Goal: Task Accomplishment & Management: Use online tool/utility

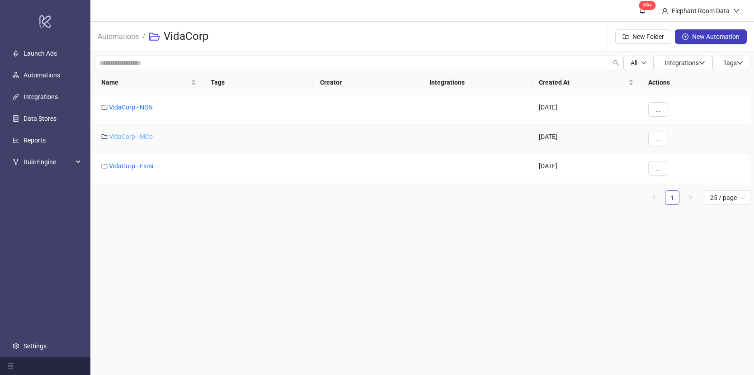
click at [141, 134] on link "VidaCorp - MCo" at bounding box center [131, 136] width 44 height 7
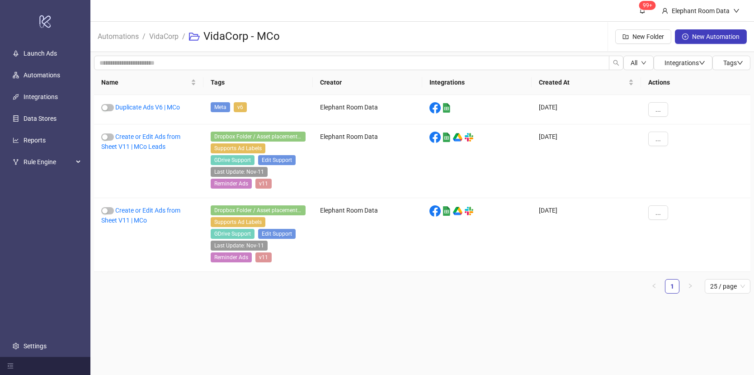
click at [276, 310] on main "99+ Elephant Room Data Automations / VidaCorp / VidaCorp - MCo New Folder New A…" at bounding box center [422, 187] width 664 height 375
click at [180, 210] on link "Create or Edit Ads from Sheet V11 | MCo" at bounding box center [140, 215] width 79 height 17
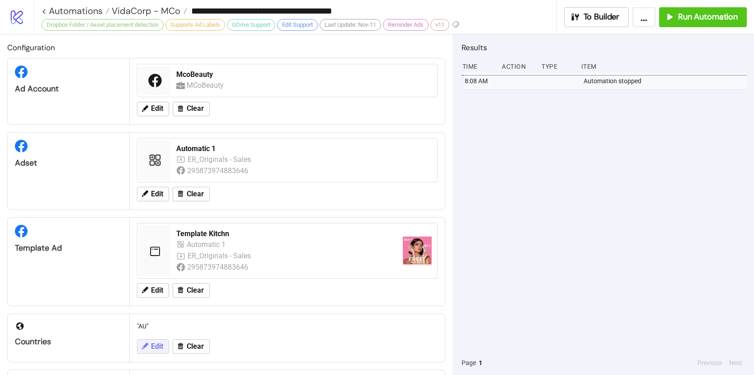
click at [148, 349] on icon at bounding box center [145, 346] width 8 height 8
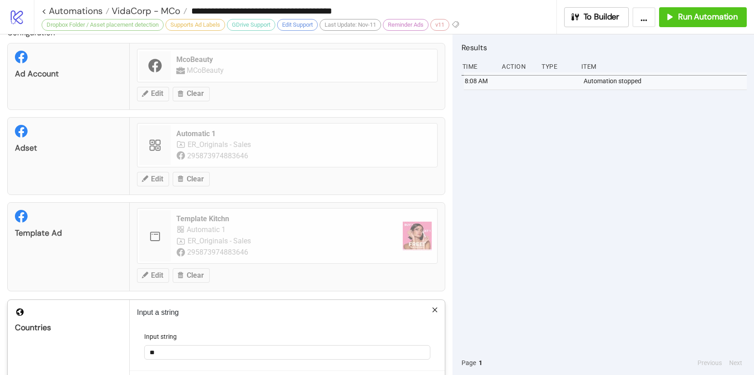
scroll to position [16, 0]
drag, startPoint x: 173, startPoint y: 350, endPoint x: 169, endPoint y: 359, distance: 9.5
click at [172, 350] on input "**" at bounding box center [287, 351] width 286 height 14
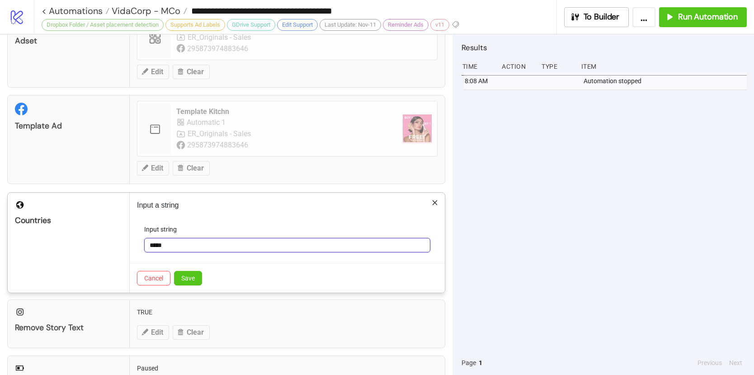
scroll to position [182, 0]
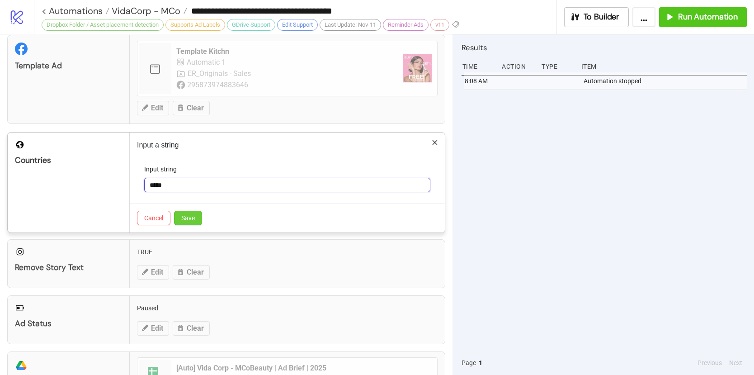
type input "*****"
click at [187, 222] on span "Save" at bounding box center [188, 217] width 14 height 7
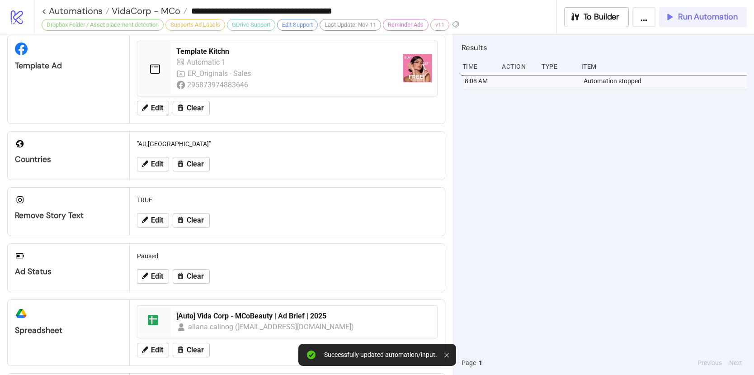
click at [684, 20] on span "Run Automation" at bounding box center [708, 17] width 60 height 10
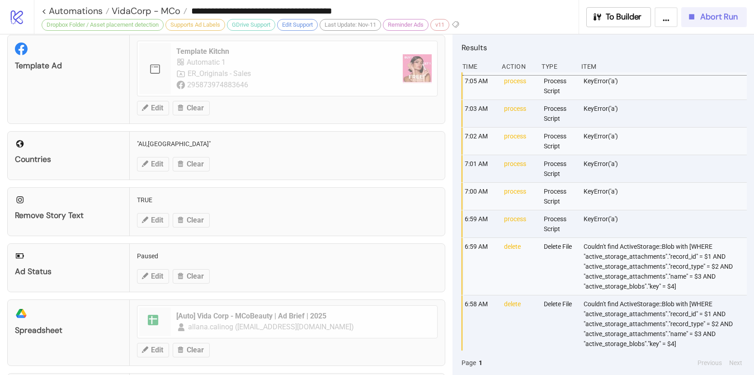
click at [735, 12] on span "Abort Run" at bounding box center [719, 17] width 38 height 10
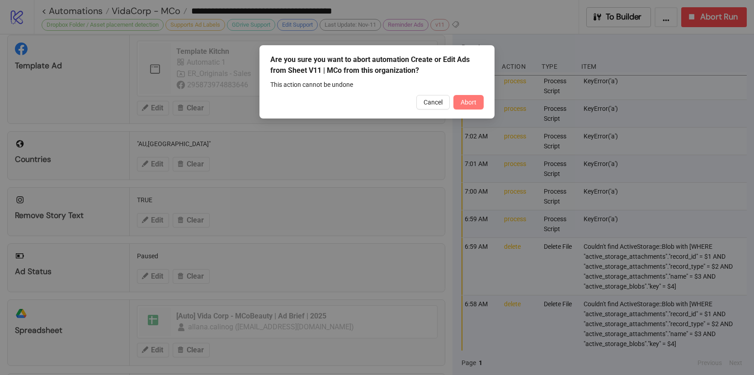
click at [474, 104] on span "Abort" at bounding box center [469, 102] width 16 height 7
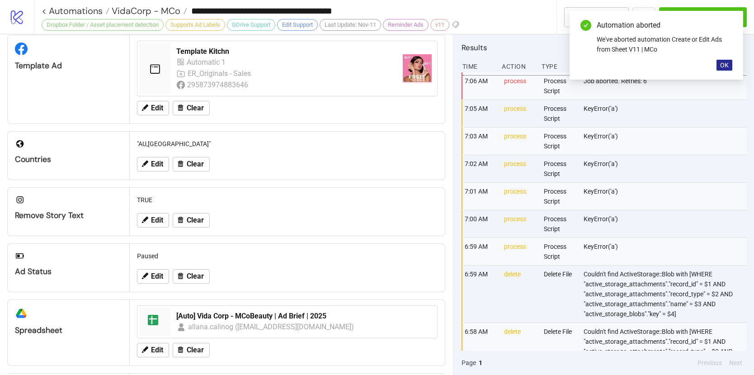
click at [719, 64] on button "OK" at bounding box center [725, 65] width 16 height 11
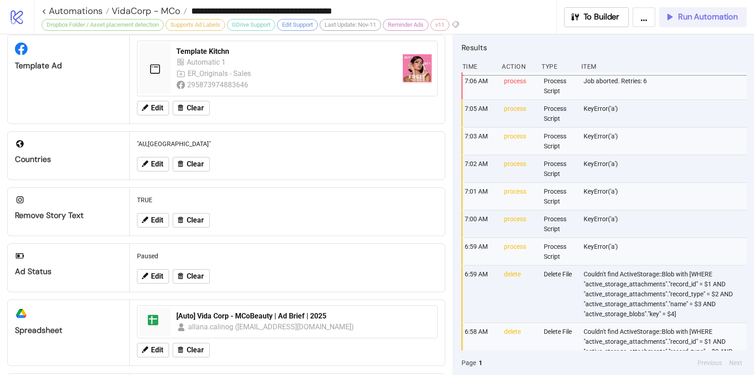
click at [700, 15] on span "Run Automation" at bounding box center [708, 17] width 60 height 10
